Goal: Information Seeking & Learning: Find specific fact

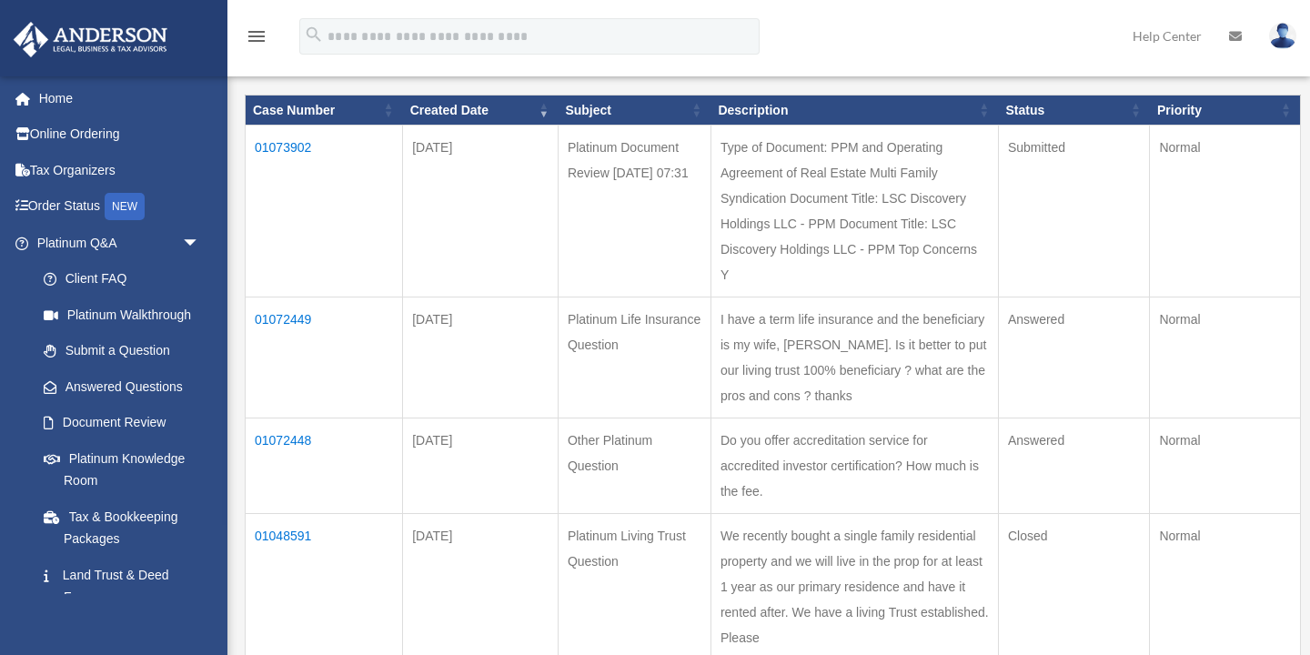
scroll to position [212, 0]
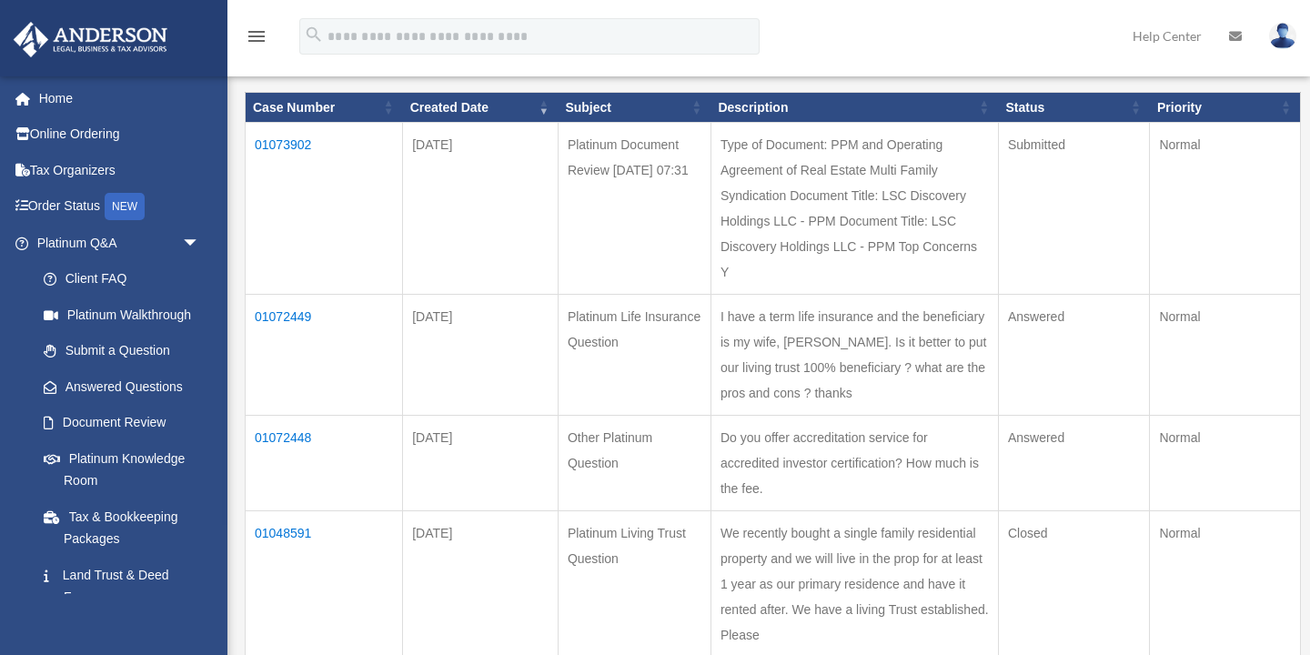
click at [310, 437] on td "01072448" at bounding box center [324, 464] width 157 height 96
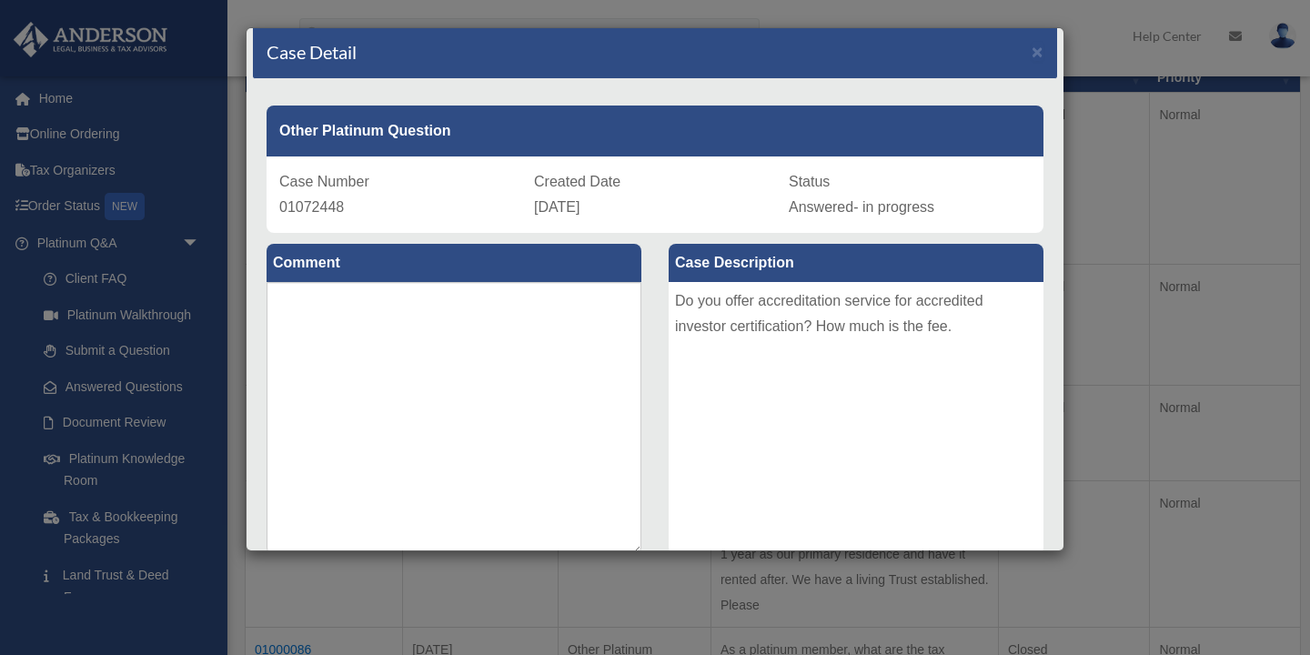
scroll to position [0, 0]
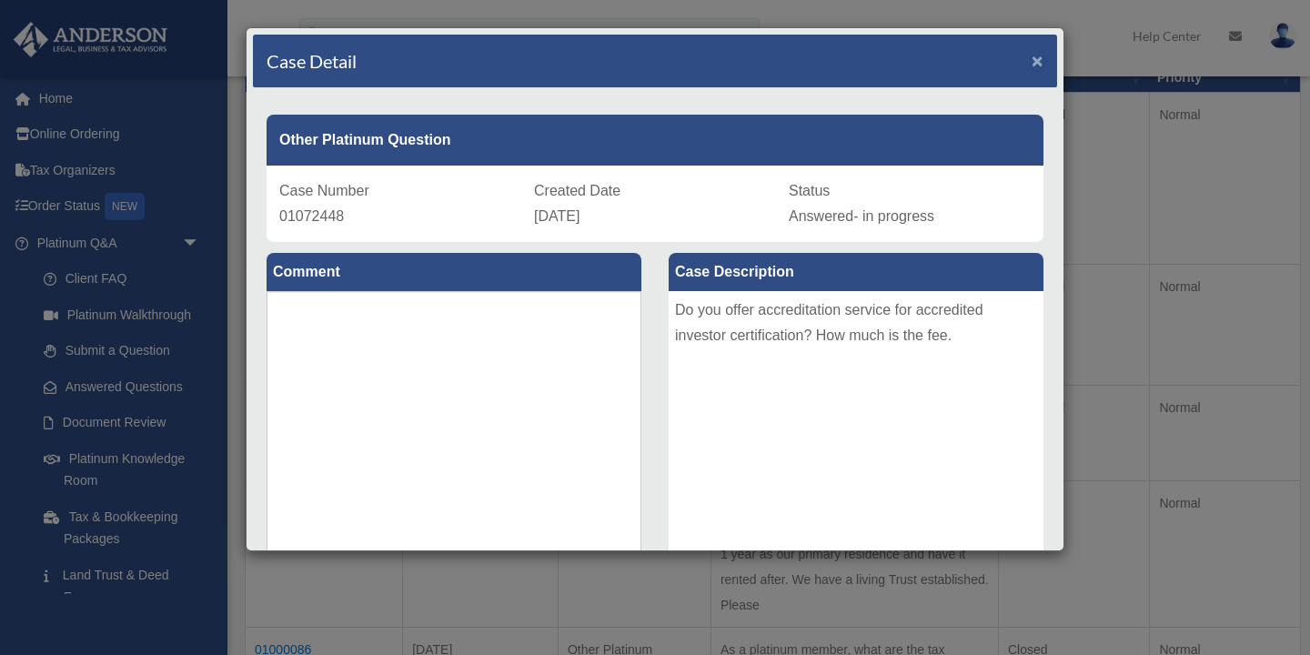
click at [1040, 63] on span "×" at bounding box center [1037, 60] width 12 height 21
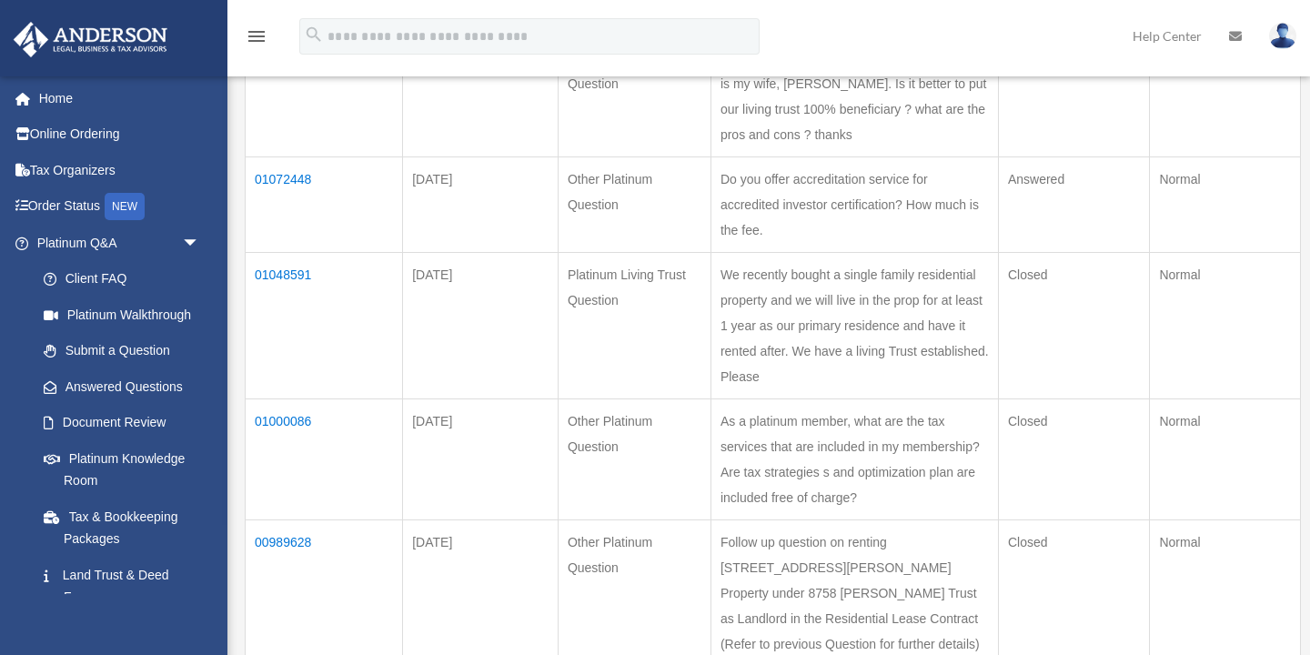
scroll to position [493, 0]
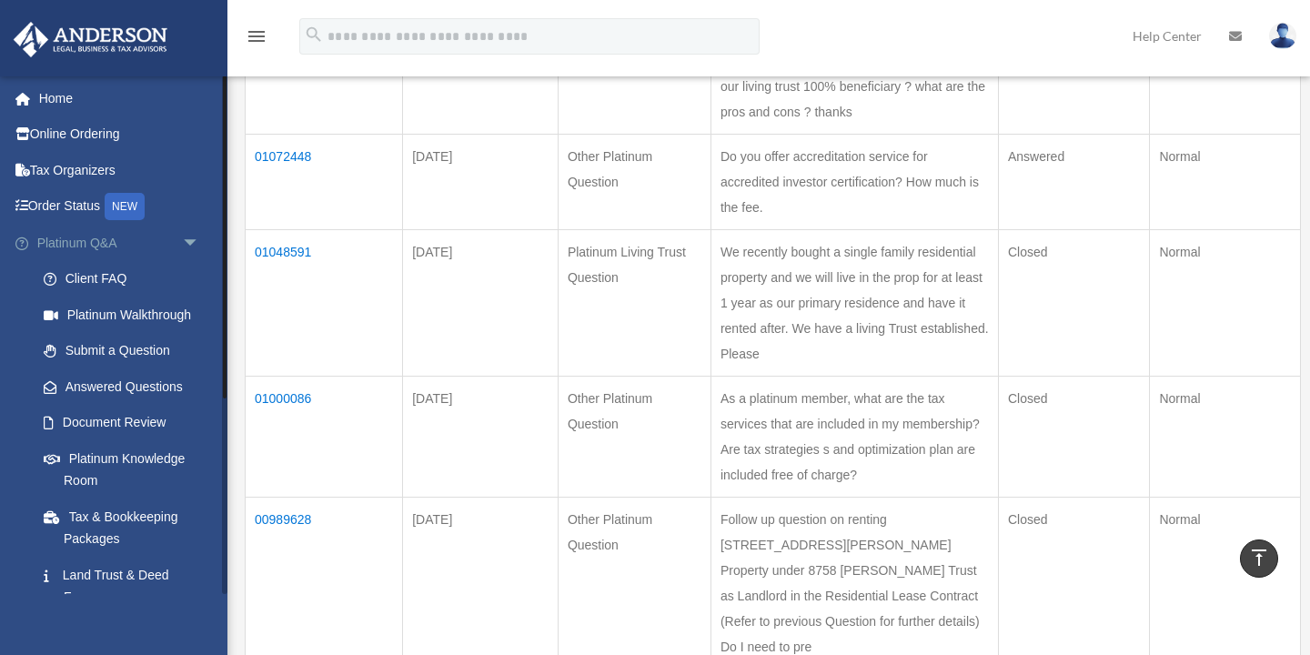
click at [190, 241] on span "arrow_drop_down" at bounding box center [200, 243] width 36 height 37
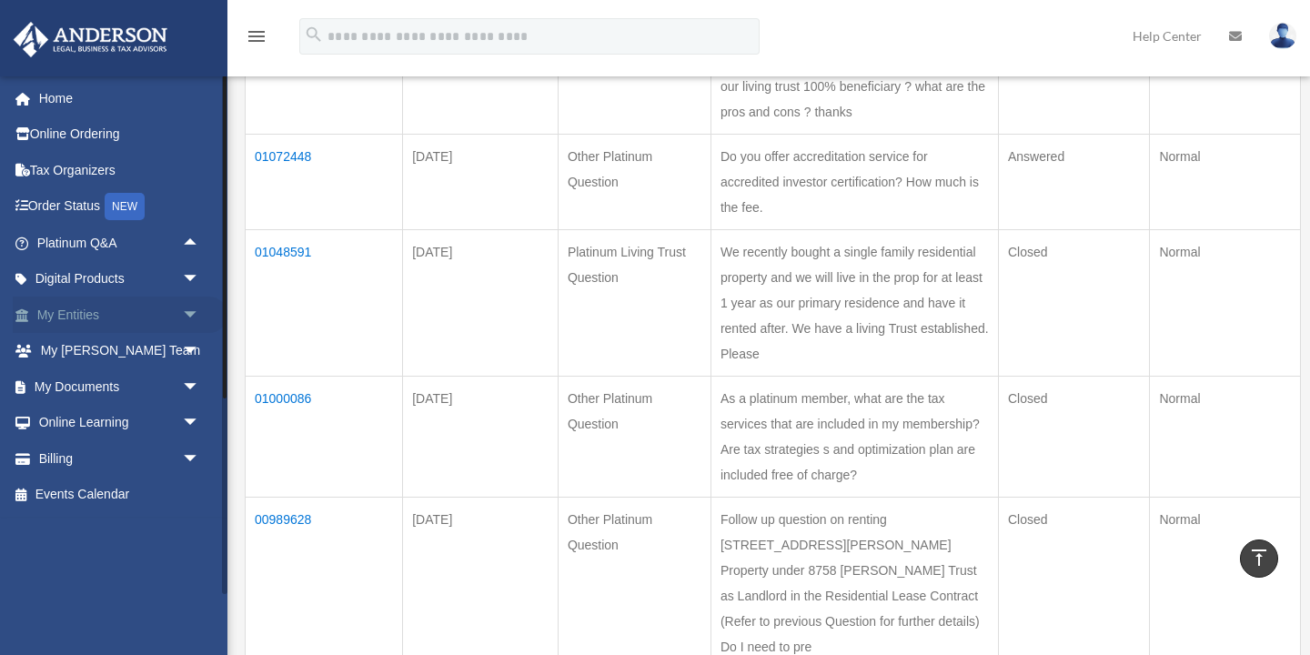
click at [188, 313] on span "arrow_drop_down" at bounding box center [200, 315] width 36 height 37
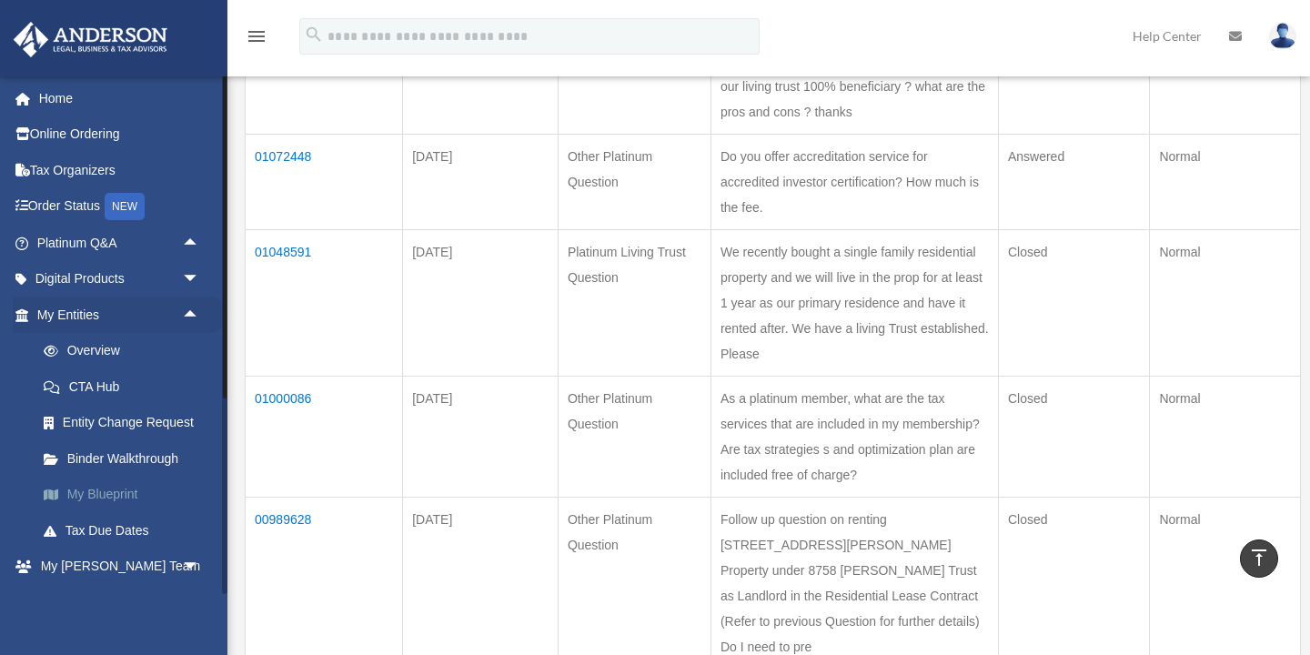
click at [109, 485] on link "My Blueprint" at bounding box center [126, 495] width 202 height 36
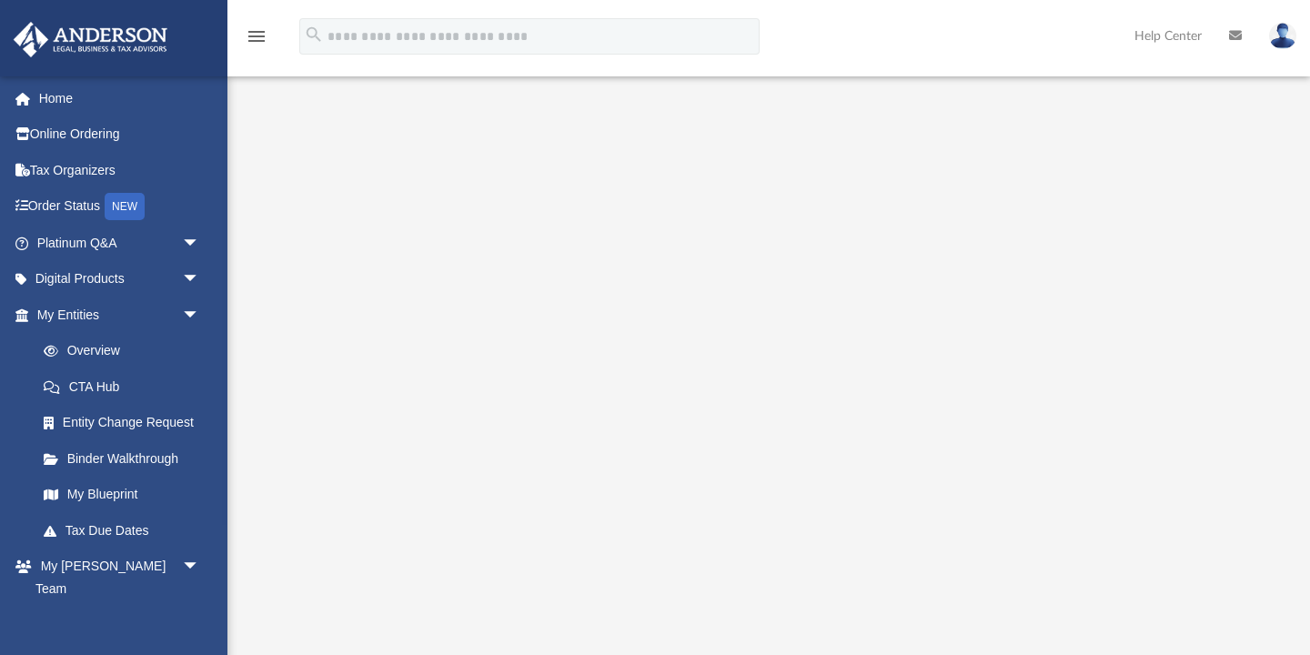
scroll to position [61, 0]
click at [64, 101] on link "Home" at bounding box center [120, 98] width 215 height 36
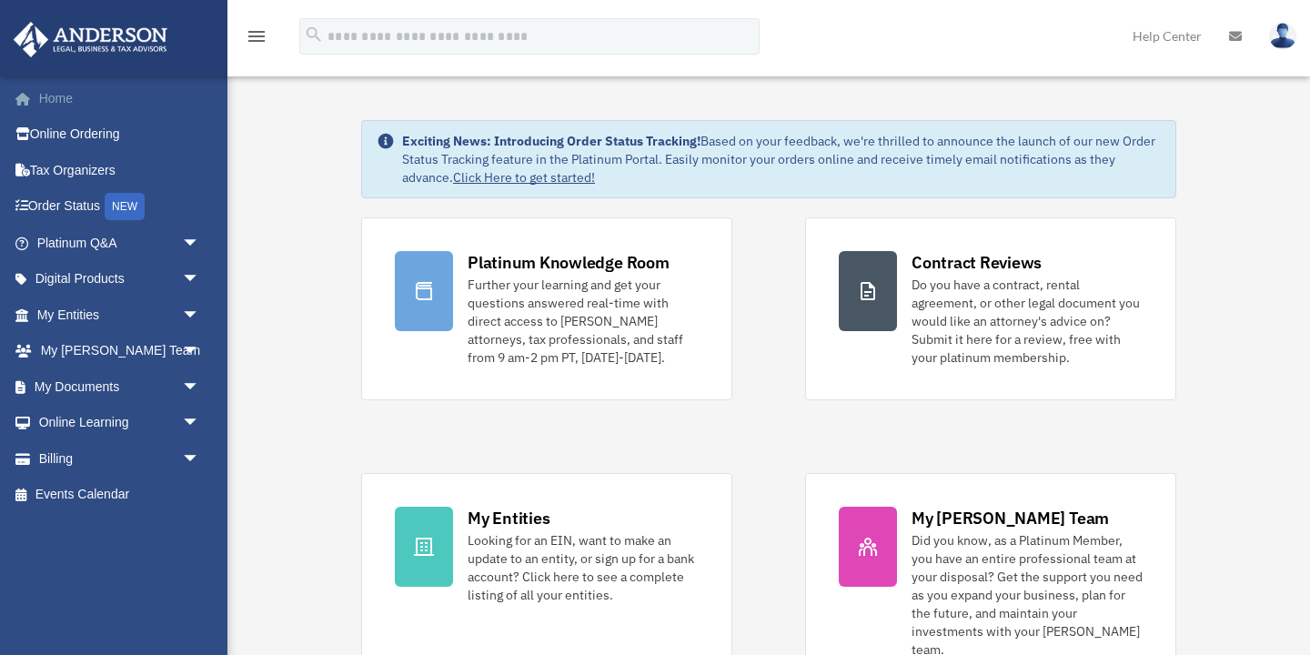
click at [66, 94] on link "Home" at bounding box center [120, 98] width 215 height 36
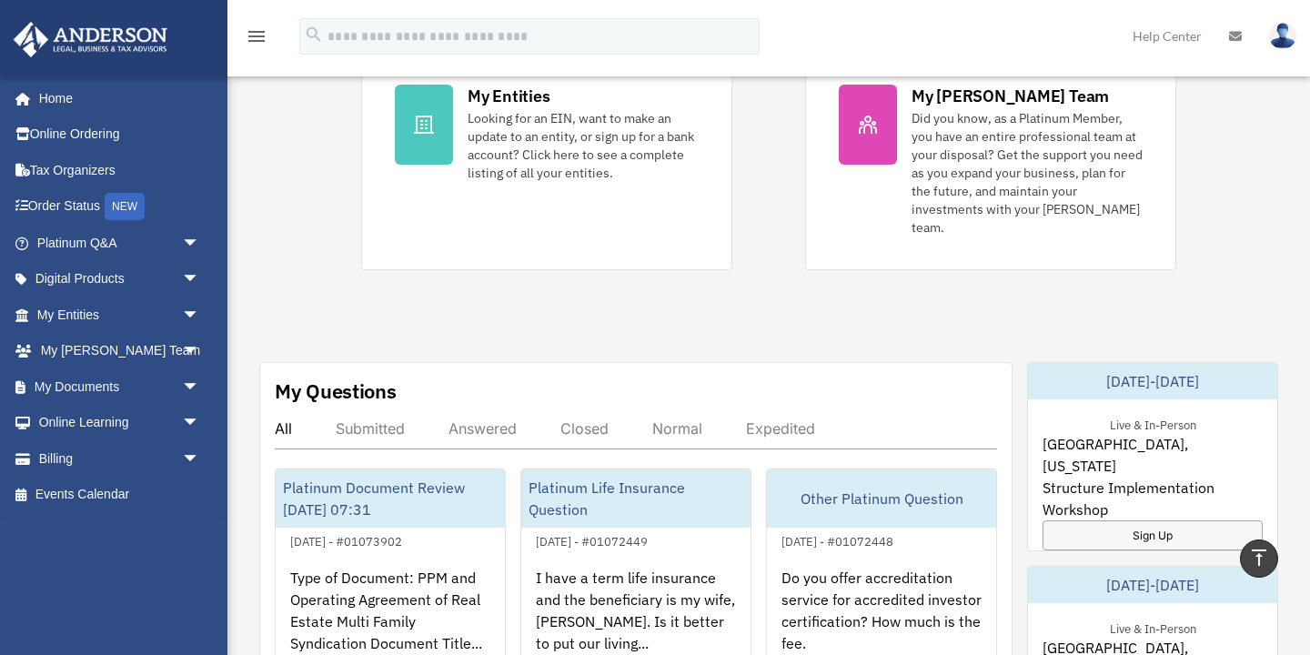
scroll to position [421, 0]
click at [189, 347] on span "arrow_drop_down" at bounding box center [200, 351] width 36 height 37
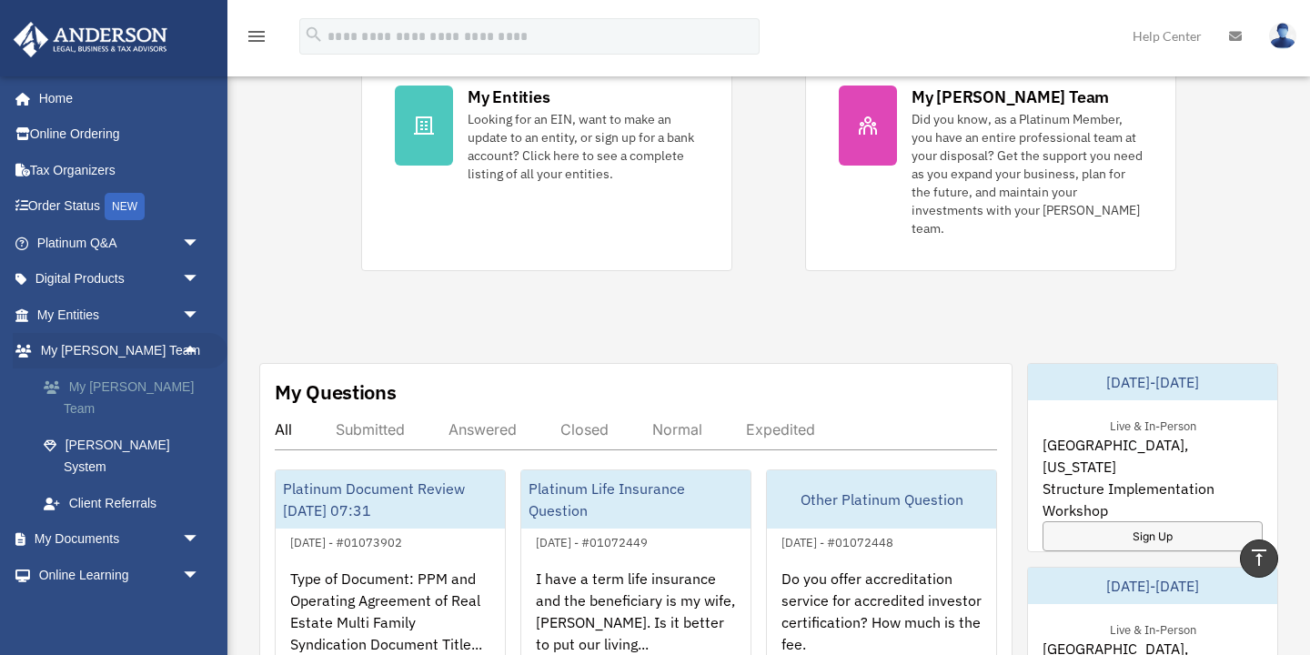
click at [148, 395] on link "My [PERSON_NAME] Team" at bounding box center [126, 397] width 202 height 58
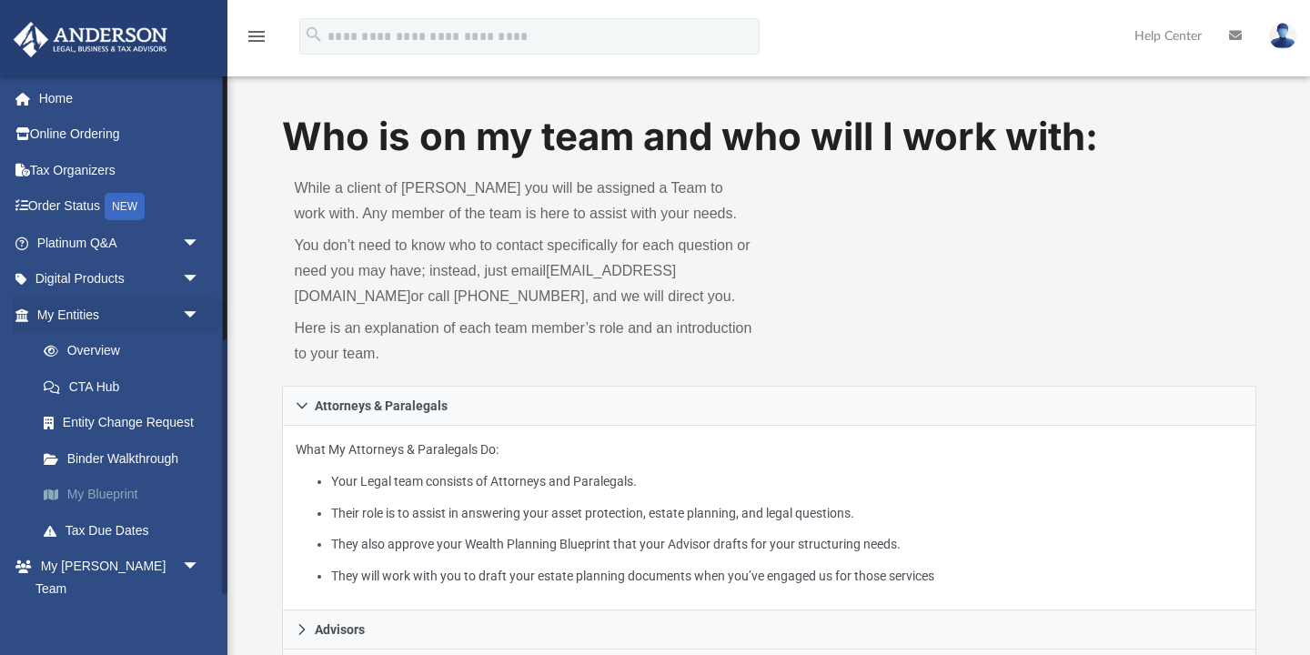
click at [124, 492] on link "My Blueprint" at bounding box center [126, 495] width 202 height 36
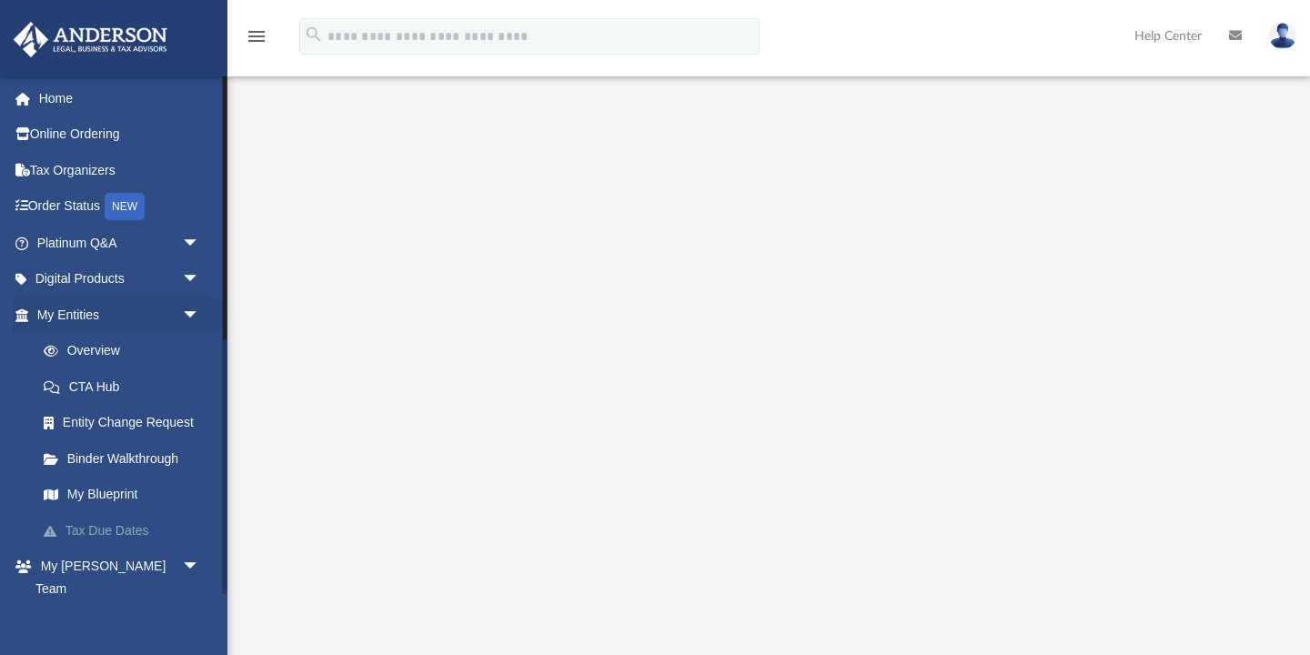
click at [120, 529] on link "Tax Due Dates" at bounding box center [126, 530] width 202 height 36
click at [65, 527] on link "Tax Due Dates" at bounding box center [126, 530] width 202 height 36
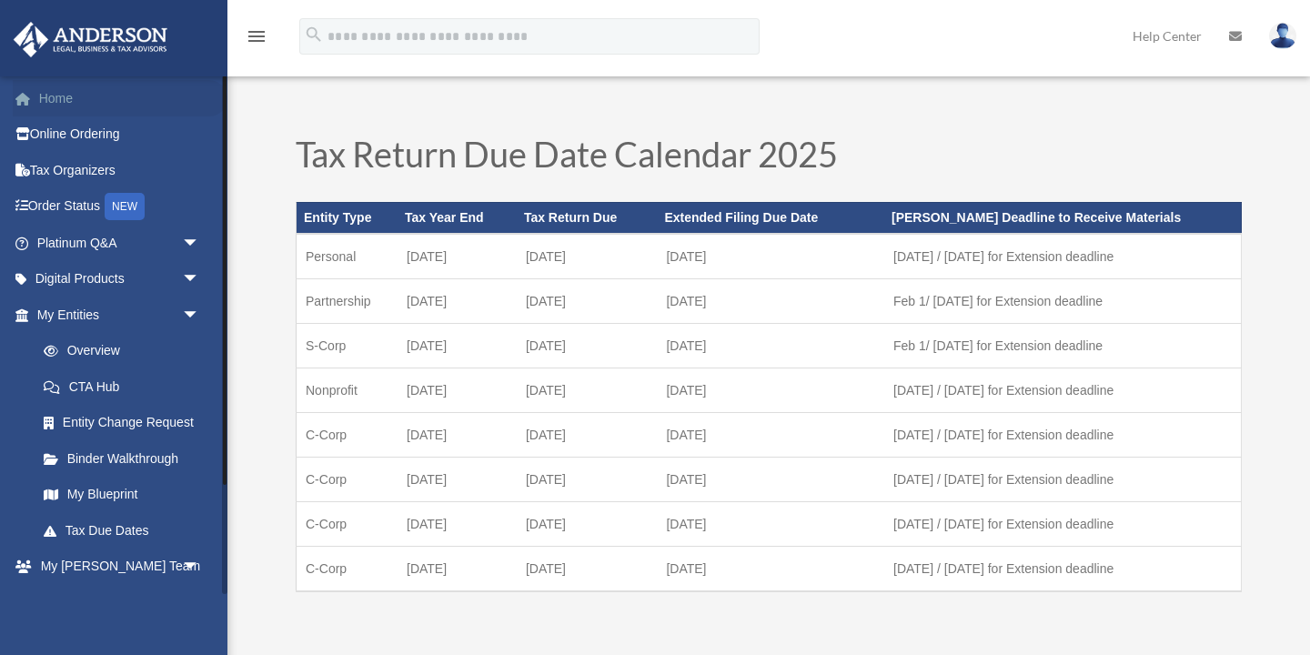
click at [45, 96] on link "Home" at bounding box center [120, 98] width 215 height 36
